Goal: Information Seeking & Learning: Obtain resource

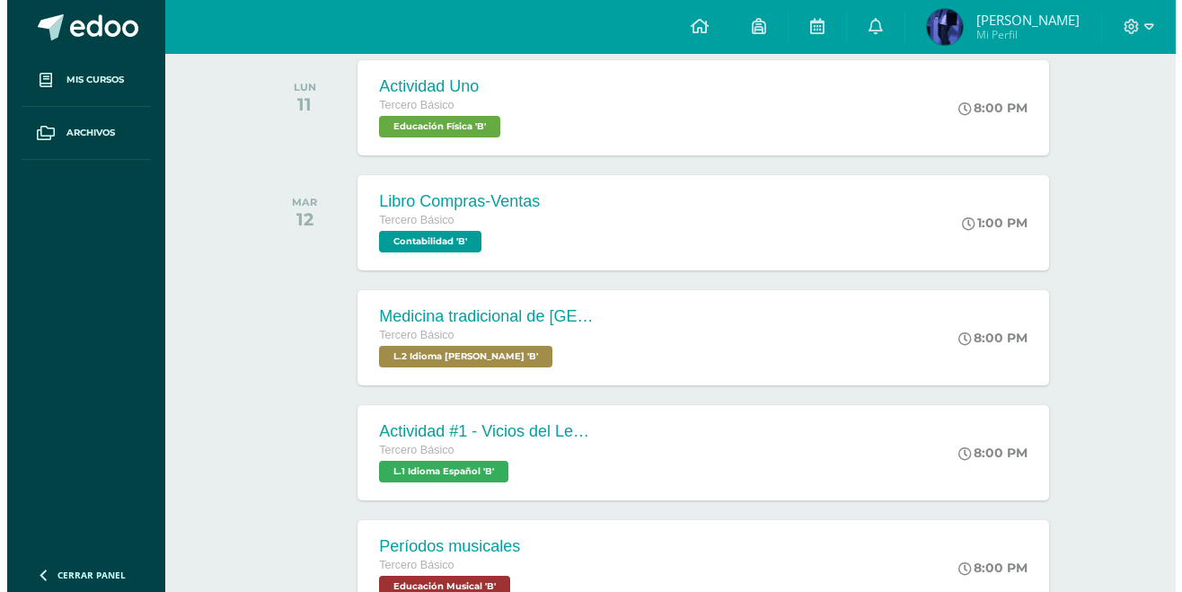
scroll to position [313, 0]
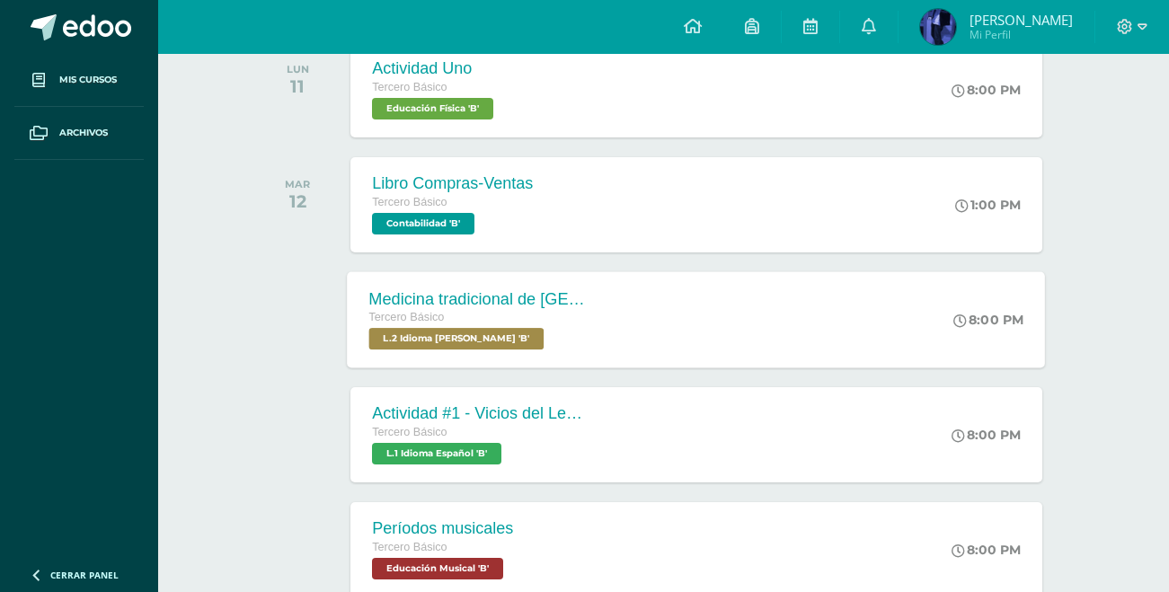
click at [636, 338] on div "Medicina tradicional de [GEOGRAPHIC_DATA] Tercero Básico L.2 Idioma [PERSON_NAM…" at bounding box center [697, 319] width 698 height 96
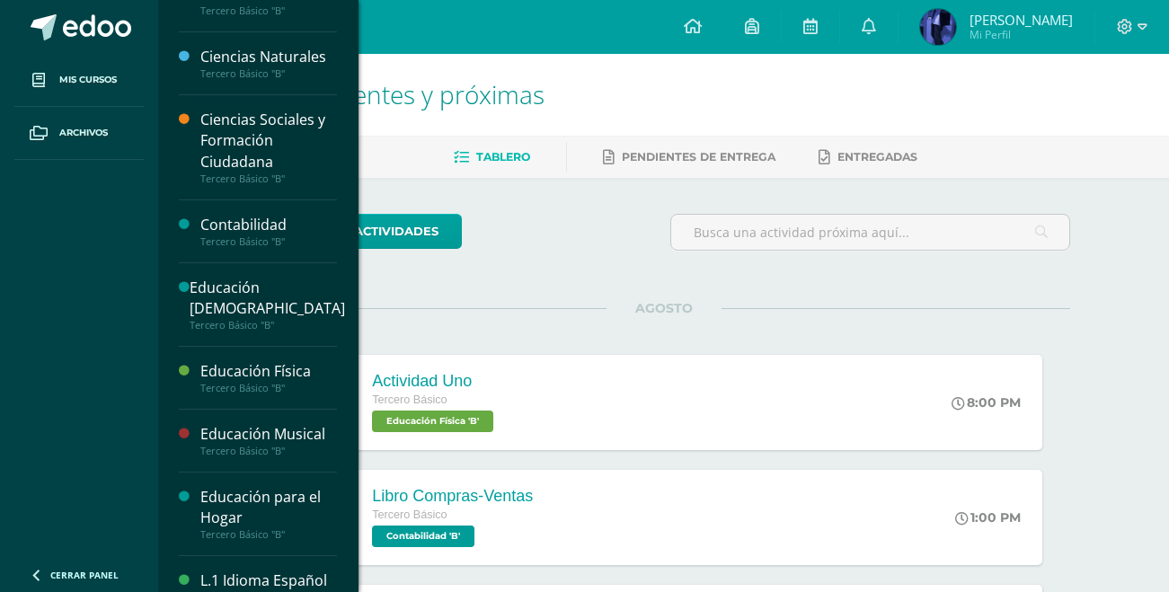
scroll to position [68, 0]
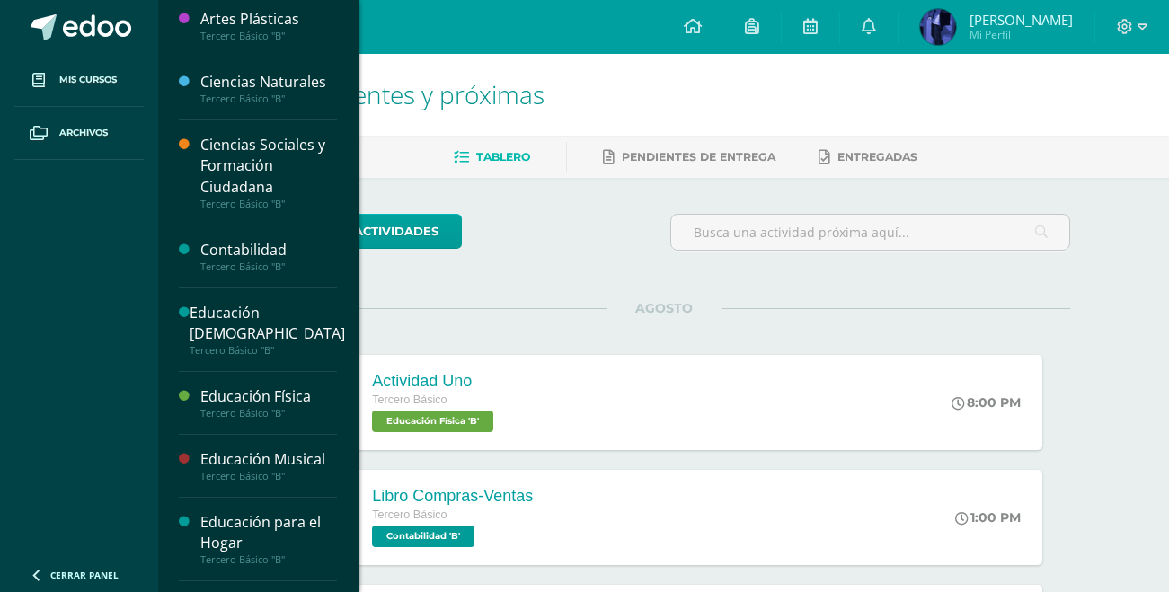
click at [261, 213] on div "Ciencias Sociales y Formación Ciudadana Tercero Básico "B"" at bounding box center [258, 172] width 158 height 104
drag, startPoint x: 261, startPoint y: 213, endPoint x: 251, endPoint y: 241, distance: 29.6
click at [251, 241] on div "Artes Industriales Tercero Básico "B" Artes Plásticas Tercero Básico "B" Cienci…" at bounding box center [257, 296] width 201 height 592
click at [241, 261] on div "Tercero Básico "B"" at bounding box center [268, 267] width 137 height 13
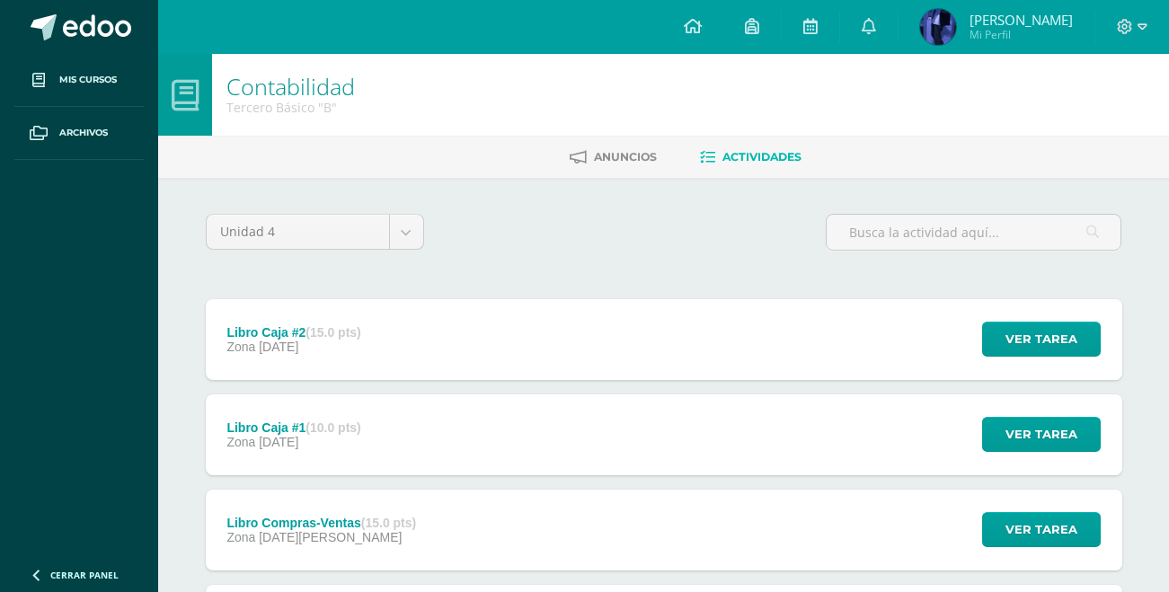
click at [395, 532] on div "Zona 18 de Agosto" at bounding box center [321, 537] width 190 height 14
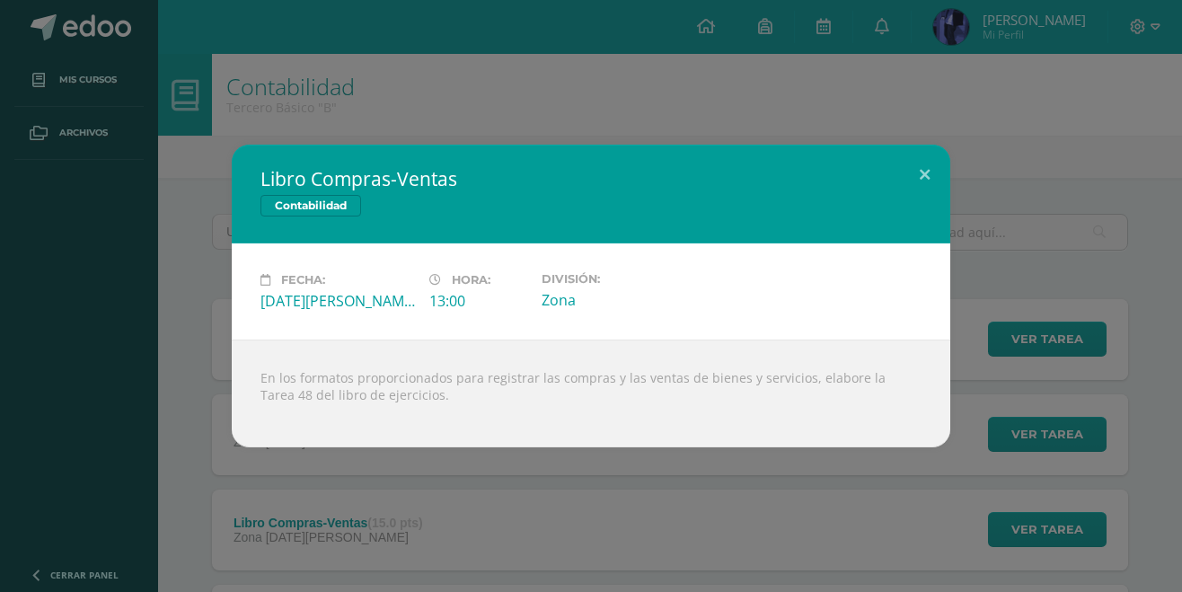
click at [1012, 146] on div "Libro Compras-Ventas Contabilidad Fecha: Lunes 18 de Agosto Hora: 13:00 Divisió…" at bounding box center [591, 296] width 1168 height 303
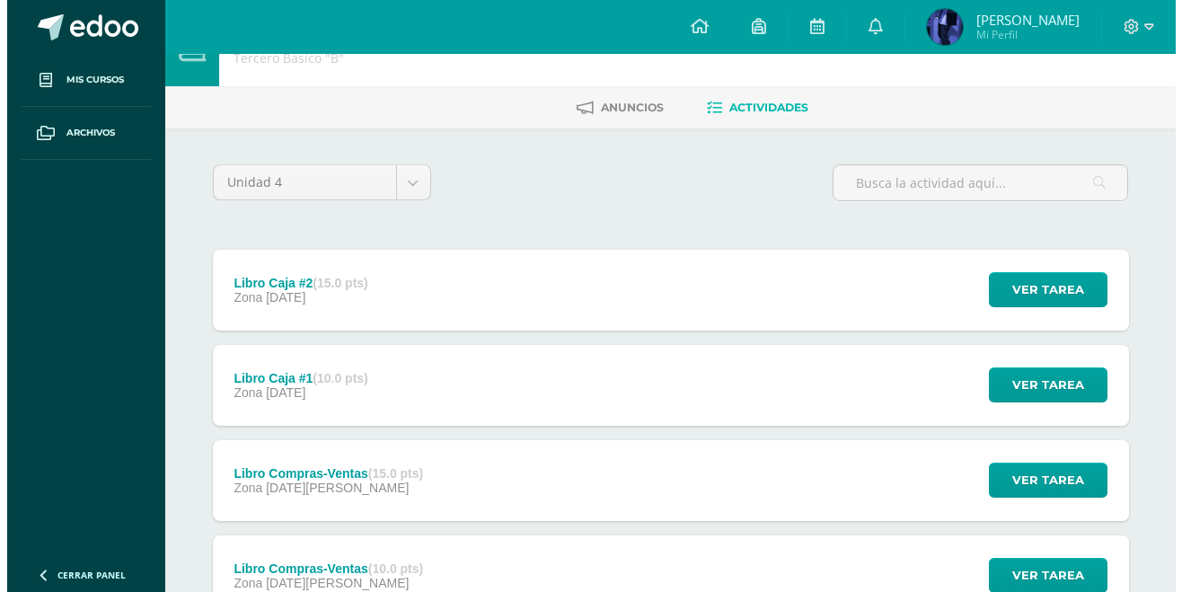
scroll to position [193, 0]
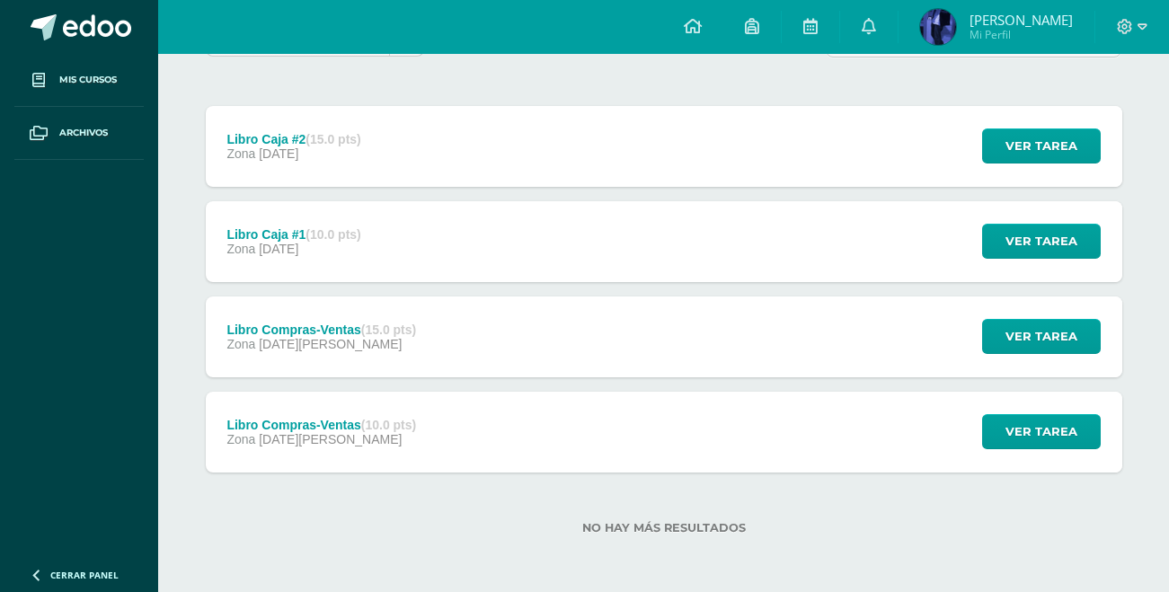
click at [407, 453] on div "Libro Compras-Ventas (10.0 pts) Zona 12 de Agosto" at bounding box center [322, 432] width 233 height 81
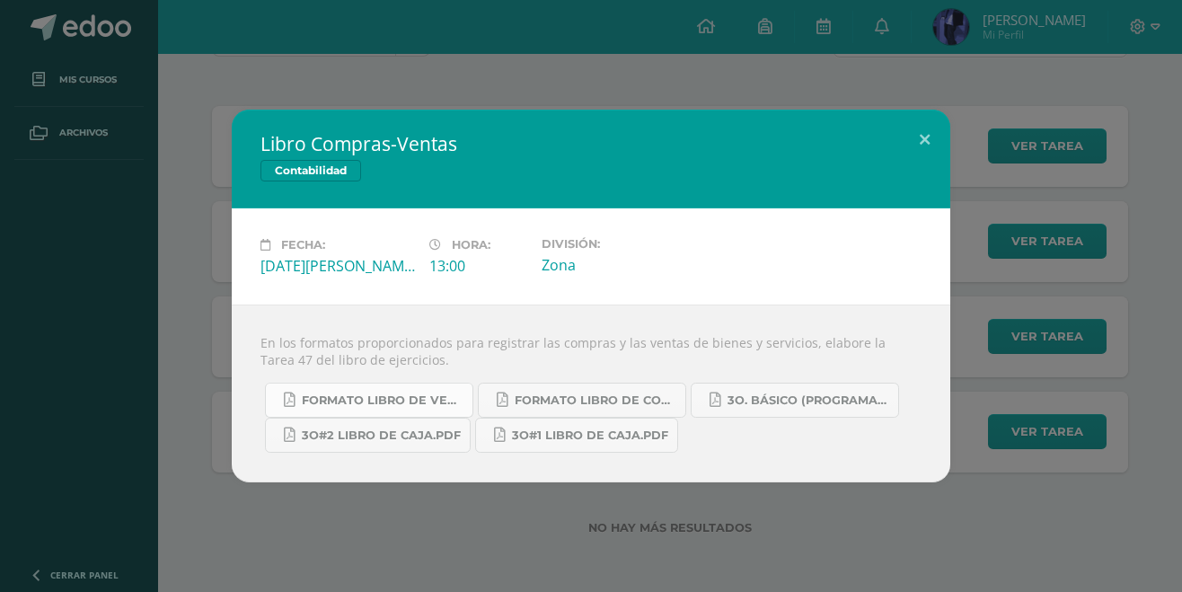
click at [418, 406] on span "Formato Libro de Ventas.pdf" at bounding box center [383, 401] width 162 height 14
click at [614, 394] on span "Formato Libro de Compras.pdf" at bounding box center [596, 401] width 162 height 14
